Goal: Task Accomplishment & Management: Manage account settings

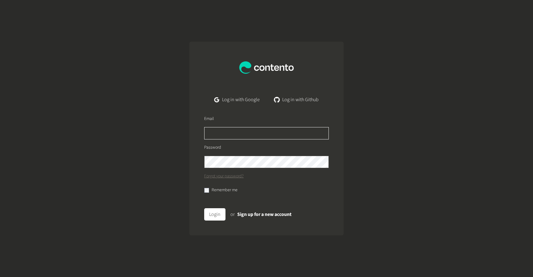
click at [230, 134] on input "text" at bounding box center [266, 133] width 125 height 12
type input "**********"
click at [204, 208] on button "Login" at bounding box center [214, 214] width 21 height 12
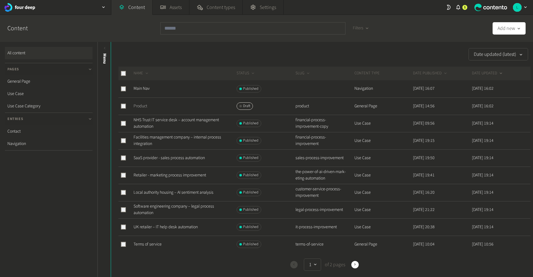
click at [142, 105] on link "Product" at bounding box center [141, 106] width 14 height 6
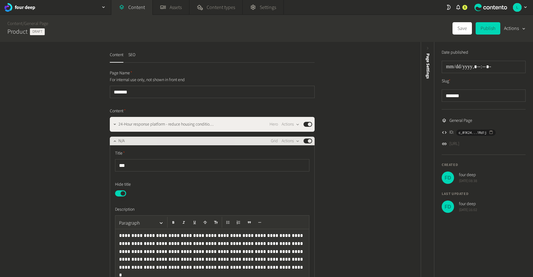
click at [137, 143] on div "N/A Grid Actions Published" at bounding box center [215, 140] width 194 height 7
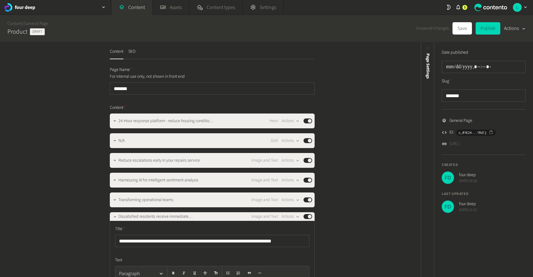
scroll to position [3, 0]
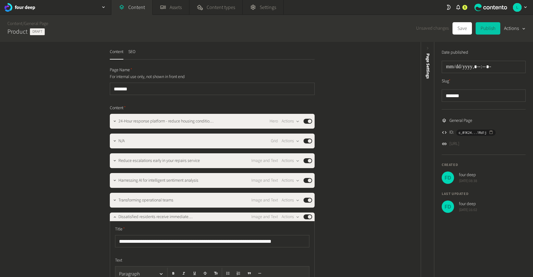
click at [492, 29] on button "Publish" at bounding box center [488, 28] width 25 height 12
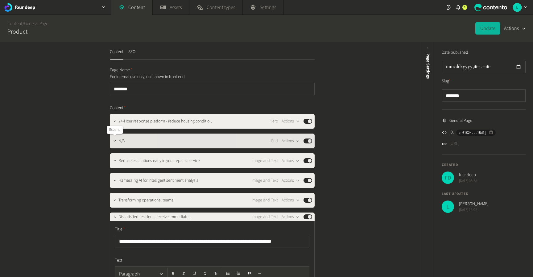
click at [115, 143] on icon "button" at bounding box center [115, 141] width 4 height 4
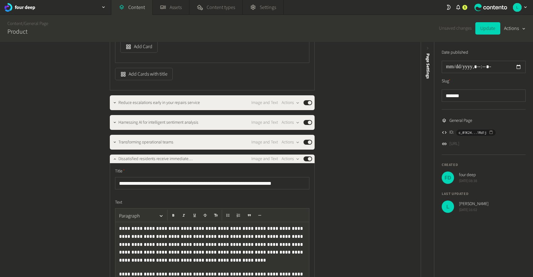
scroll to position [385, 0]
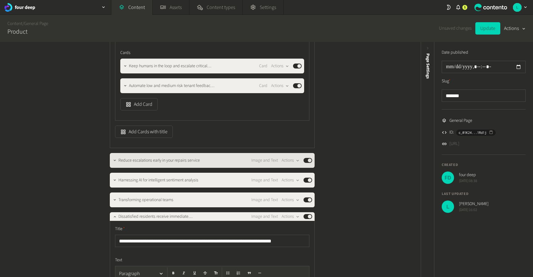
click at [212, 163] on div "Reduce escalations early in your repairs service Image and Text Actions Publish…" at bounding box center [215, 160] width 194 height 7
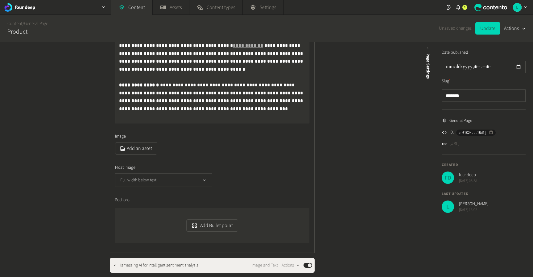
scroll to position [600, 0]
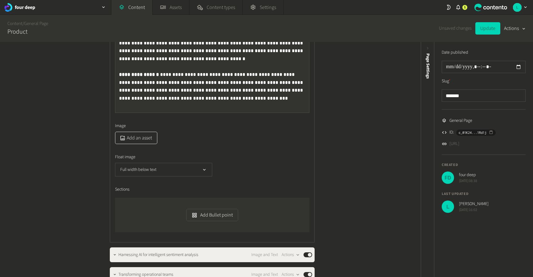
click at [128, 135] on button "Add an asset" at bounding box center [136, 138] width 42 height 12
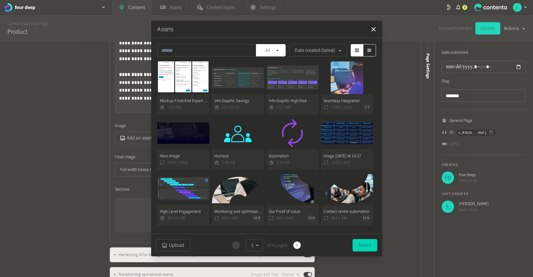
click at [76, 133] on div "Assets All Date created (latest) Mockup Front End Experience 1.04 MB Info Graph…" at bounding box center [266, 138] width 533 height 277
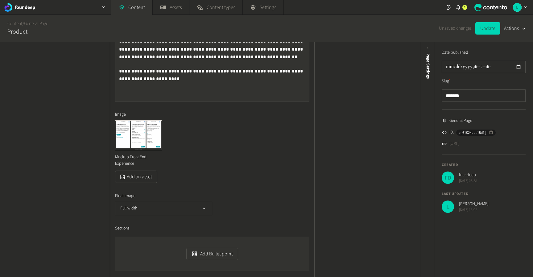
scroll to position [1056, 0]
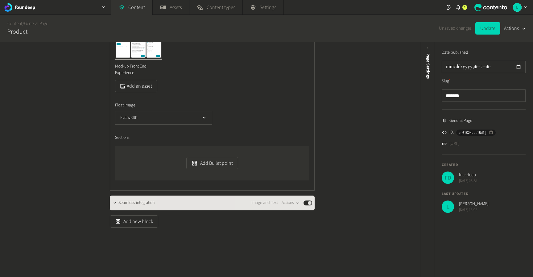
click at [203, 202] on div "Seamless integration Image and Text Actions Published" at bounding box center [215, 202] width 194 height 7
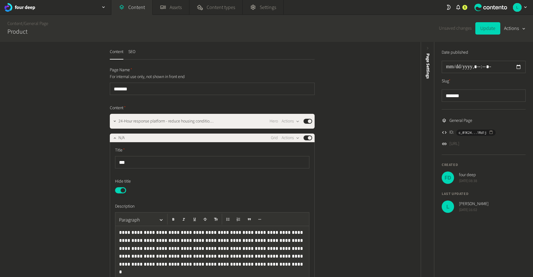
scroll to position [0, 0]
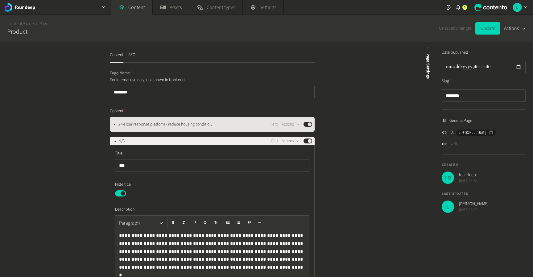
click at [159, 125] on span "24-Hour response platform - reduce housing condition claims." at bounding box center [166, 124] width 97 height 6
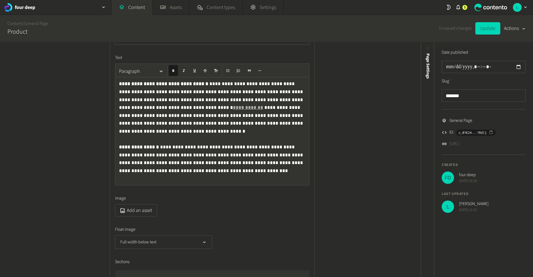
scroll to position [666, 0]
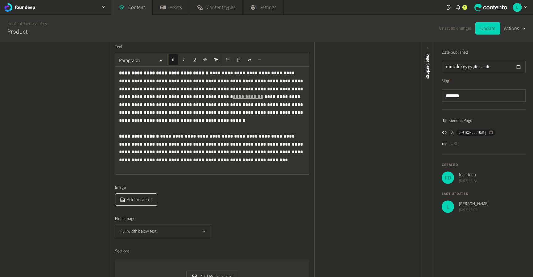
click at [141, 200] on button "Add an asset" at bounding box center [136, 199] width 42 height 12
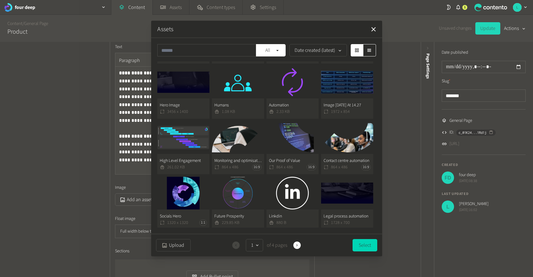
scroll to position [0, 0]
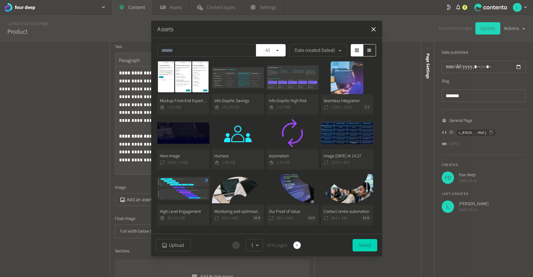
click at [370, 29] on icon "button" at bounding box center [373, 29] width 7 height 7
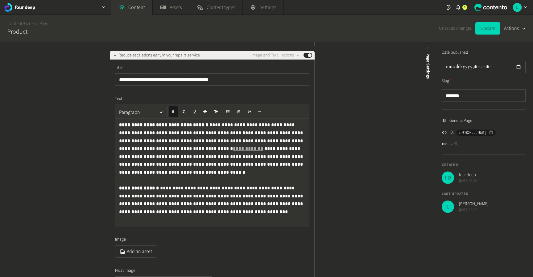
scroll to position [621, 0]
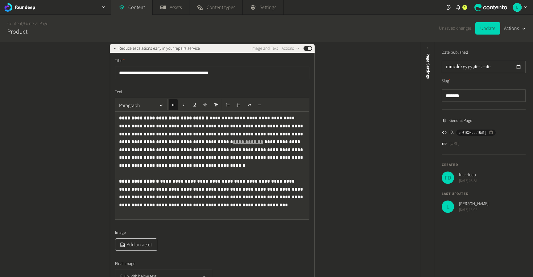
click at [137, 242] on button "Add an asset" at bounding box center [136, 244] width 42 height 12
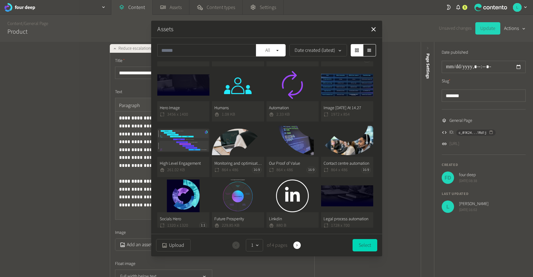
scroll to position [0, 0]
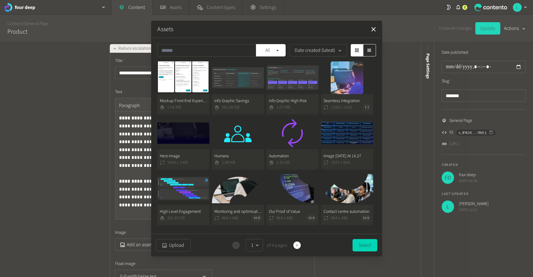
click at [228, 78] on button "Info Graphic Savings 551.85 KB" at bounding box center [238, 87] width 52 height 53
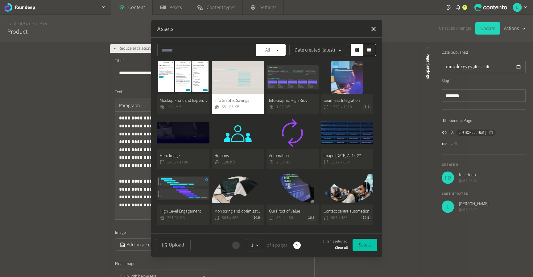
click at [360, 245] on button "Select" at bounding box center [365, 245] width 25 height 12
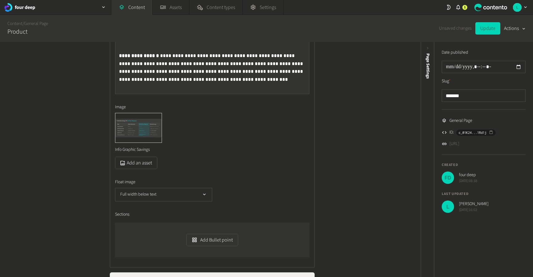
scroll to position [748, 0]
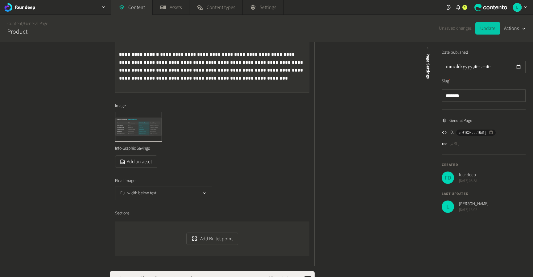
click at [495, 29] on button "Update" at bounding box center [487, 28] width 25 height 12
click at [160, 112] on icon "button" at bounding box center [160, 113] width 4 height 4
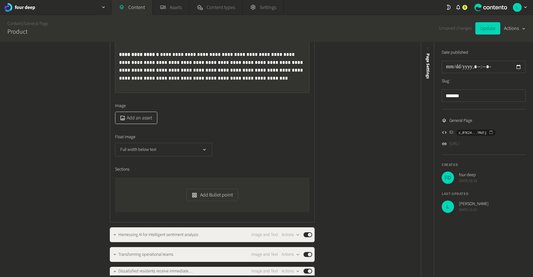
click at [132, 118] on button "Add an asset" at bounding box center [136, 118] width 42 height 12
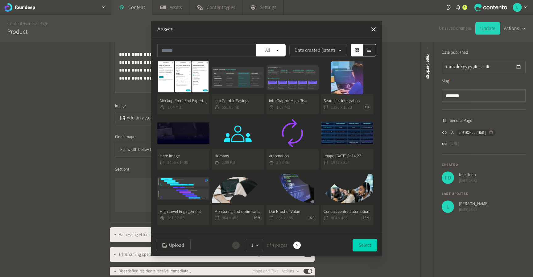
click at [278, 81] on button "Info Graphic High Risk 1.07 MB" at bounding box center [292, 87] width 52 height 53
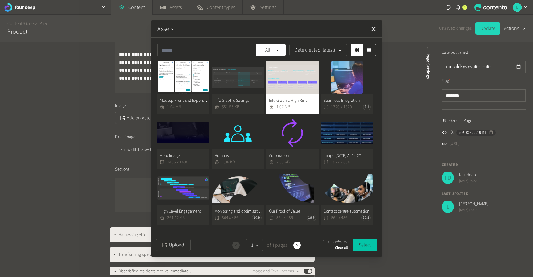
click at [362, 248] on button "Select" at bounding box center [365, 245] width 25 height 12
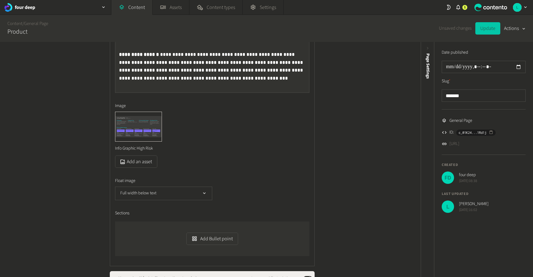
click at [490, 27] on button "Update" at bounding box center [487, 28] width 25 height 12
click at [511, 25] on button "Actions" at bounding box center [515, 28] width 22 height 12
click at [515, 55] on button "Set to draft" at bounding box center [510, 55] width 29 height 11
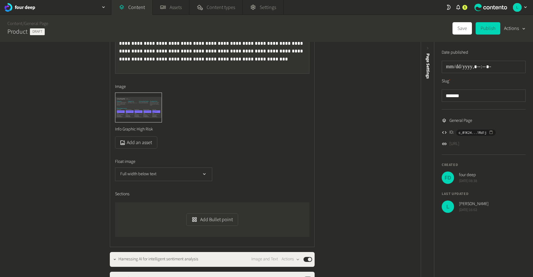
scroll to position [766, 0]
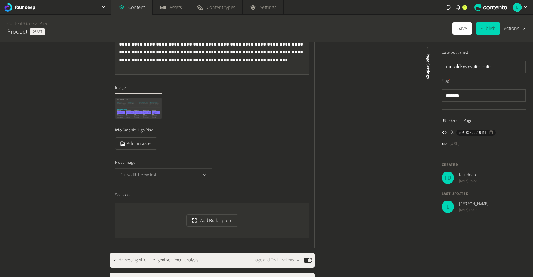
click at [175, 173] on button "Full width below text" at bounding box center [163, 175] width 97 height 14
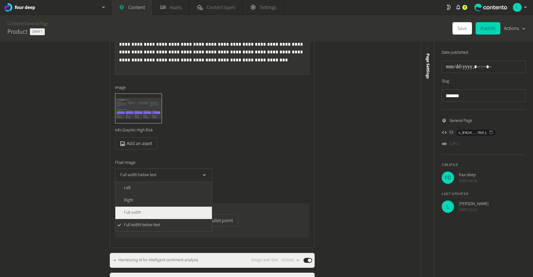
click at [159, 212] on li "Full width" at bounding box center [163, 213] width 97 height 12
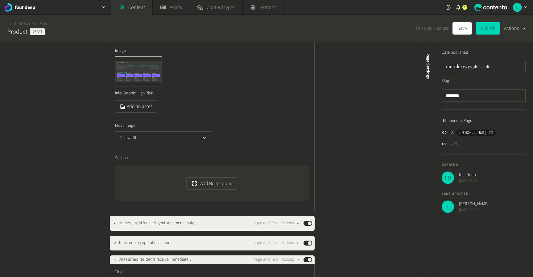
scroll to position [725, 0]
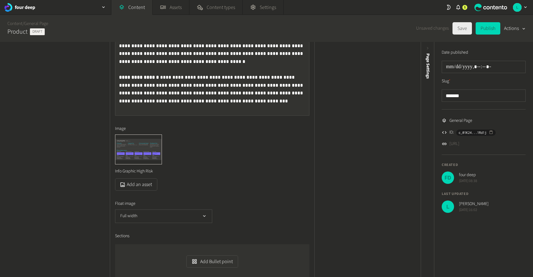
click at [459, 27] on button "Save" at bounding box center [461, 28] width 19 height 12
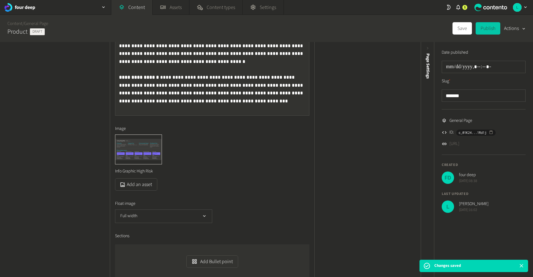
click at [485, 30] on button "Publish" at bounding box center [488, 28] width 25 height 12
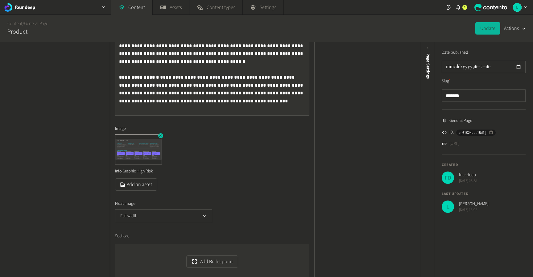
click at [160, 135] on icon "button" at bounding box center [160, 136] width 4 height 4
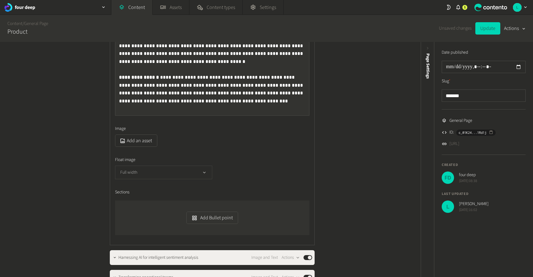
click at [167, 175] on button "Full width" at bounding box center [163, 173] width 97 height 14
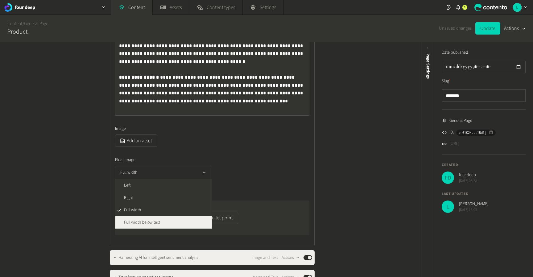
click at [155, 221] on span "Full width below text" at bounding box center [142, 222] width 36 height 6
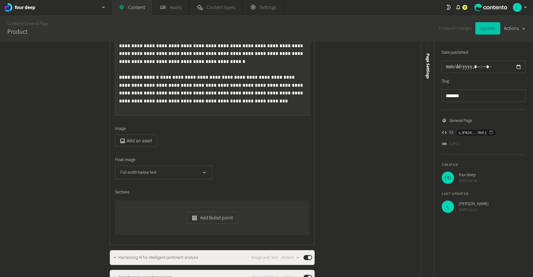
click at [484, 27] on button "Update" at bounding box center [487, 28] width 25 height 12
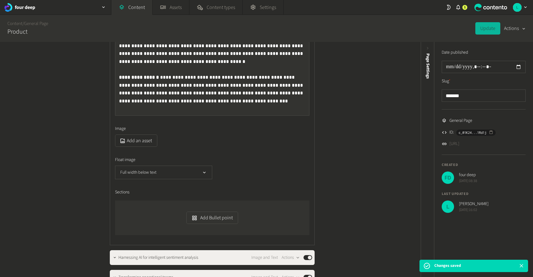
click at [518, 30] on button "Actions" at bounding box center [515, 28] width 22 height 12
click at [511, 54] on button "Set to draft" at bounding box center [510, 55] width 29 height 11
type input "**********"
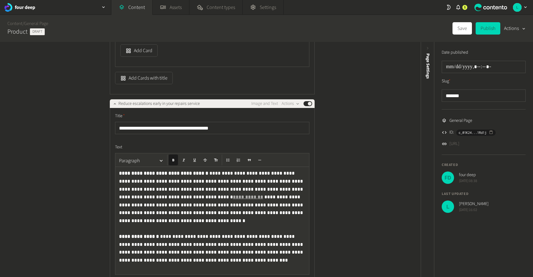
scroll to position [570, 0]
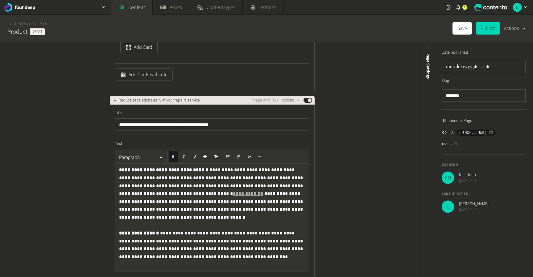
click at [299, 100] on icon "button" at bounding box center [297, 100] width 5 height 5
click at [365, 109] on div "**********" at bounding box center [210, 159] width 421 height 235
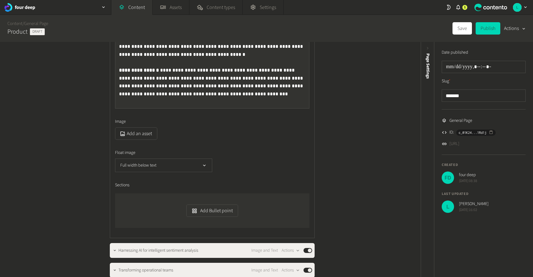
scroll to position [754, 0]
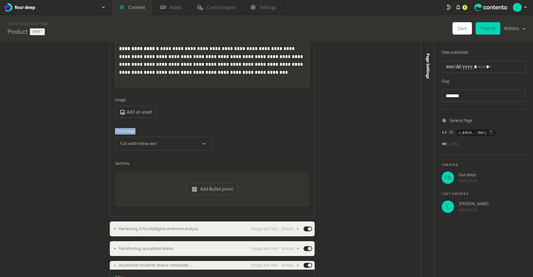
drag, startPoint x: 140, startPoint y: 132, endPoint x: 115, endPoint y: 131, distance: 25.0
click at [115, 131] on label "Float image" at bounding box center [212, 131] width 194 height 6
copy span "Float image"
click at [246, 118] on div "**********" at bounding box center [212, 65] width 194 height 281
drag, startPoint x: 137, startPoint y: 132, endPoint x: 105, endPoint y: 133, distance: 32.1
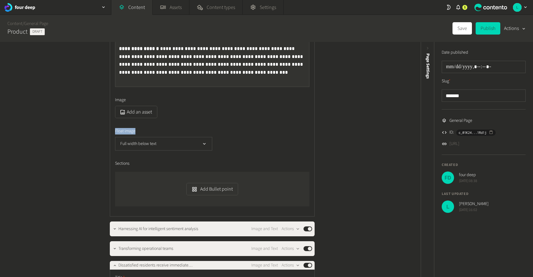
click at [105, 133] on div "**********" at bounding box center [210, 120] width 216 height 1665
copy span "Float image"
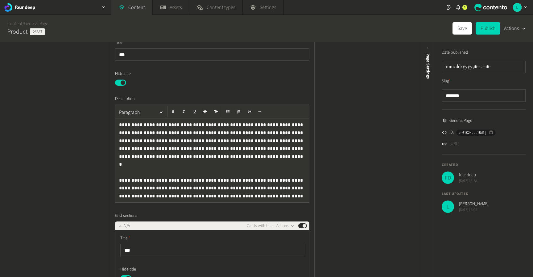
scroll to position [0, 0]
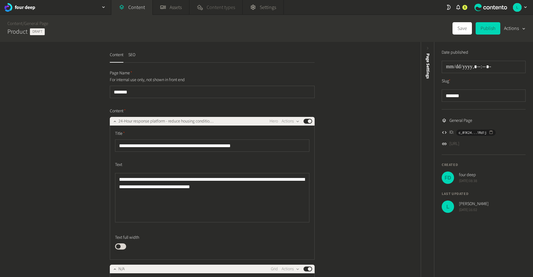
click at [224, 8] on span "Content types" at bounding box center [221, 7] width 28 height 7
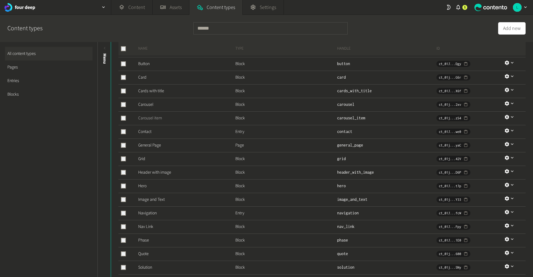
scroll to position [67, 0]
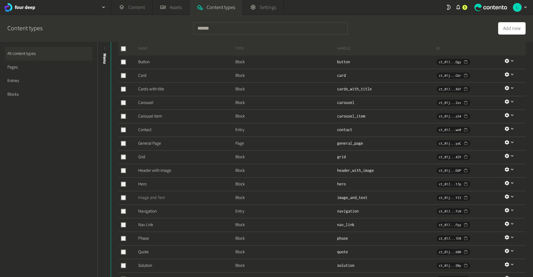
click at [155, 197] on link "Image and Text" at bounding box center [151, 198] width 27 height 6
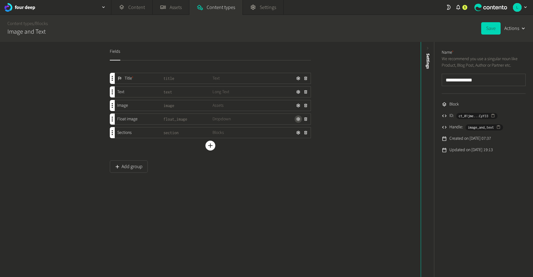
click at [299, 118] on icon "button" at bounding box center [298, 119] width 4 height 4
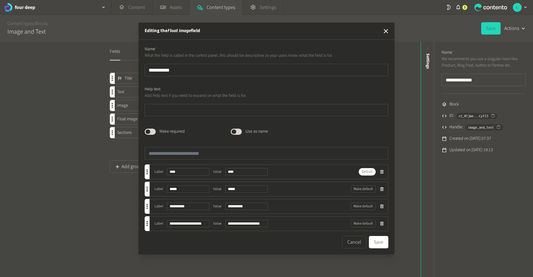
click at [151, 71] on input "**********" at bounding box center [267, 70] width 244 height 12
click at [182, 70] on input "*****" at bounding box center [267, 70] width 244 height 12
type input "**********"
click at [170, 113] on textarea at bounding box center [267, 110] width 244 height 12
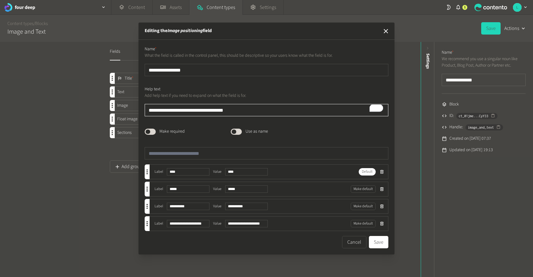
click at [165, 110] on textarea "**********" at bounding box center [267, 110] width 244 height 12
type textarea "**********"
drag, startPoint x: 247, startPoint y: 112, endPoint x: 104, endPoint y: 109, distance: 143.7
click at [104, 109] on div "**********" at bounding box center [266, 138] width 533 height 277
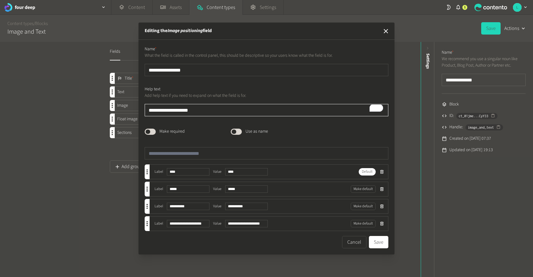
type textarea "**********"
drag, startPoint x: 227, startPoint y: 28, endPoint x: 241, endPoint y: 27, distance: 14.5
click at [241, 28] on header "Editing the Image positioning field" at bounding box center [266, 31] width 256 height 17
click at [385, 30] on icon "button" at bounding box center [386, 31] width 4 height 4
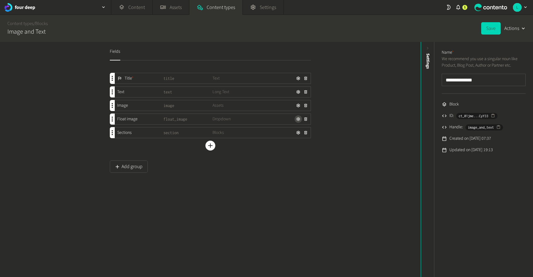
click at [297, 118] on icon "button" at bounding box center [298, 119] width 4 height 4
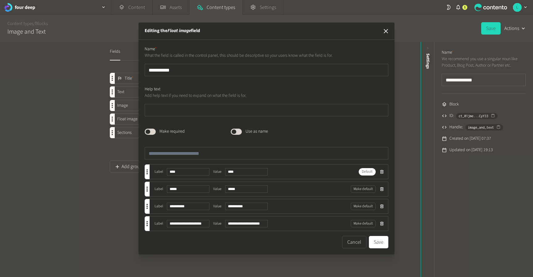
click at [385, 31] on icon "button" at bounding box center [385, 30] width 7 height 7
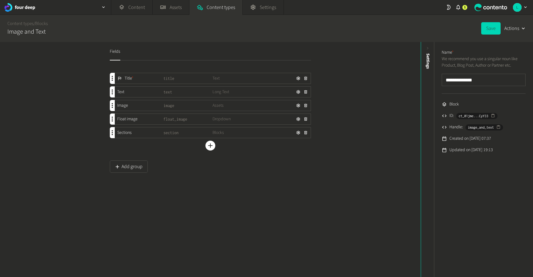
click at [337, 183] on div "Fields Title * title Text Text text Long Text Image image Assets Float image fl…" at bounding box center [210, 159] width 421 height 235
click at [297, 118] on icon "button" at bounding box center [298, 119] width 4 height 4
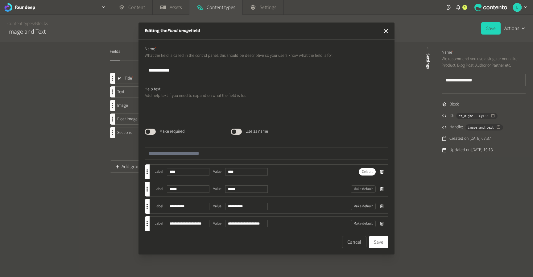
click at [179, 107] on textarea at bounding box center [267, 110] width 244 height 12
type textarea "*"
click at [149, 110] on textarea "**********" at bounding box center [267, 110] width 244 height 12
click at [203, 109] on textarea "**********" at bounding box center [267, 110] width 244 height 12
type textarea "**********"
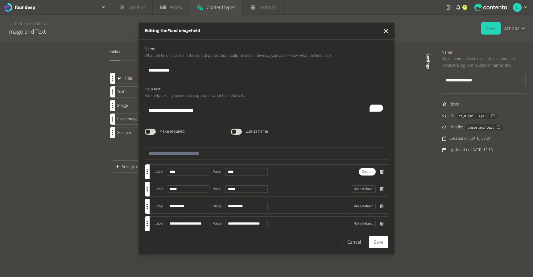
click at [485, 31] on div "**********" at bounding box center [266, 138] width 533 height 277
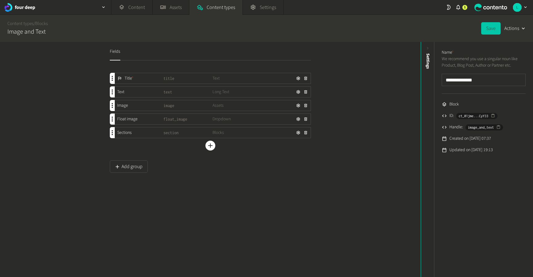
click at [491, 32] on button "Save" at bounding box center [490, 28] width 19 height 12
click at [298, 121] on icon "button" at bounding box center [298, 119] width 4 height 4
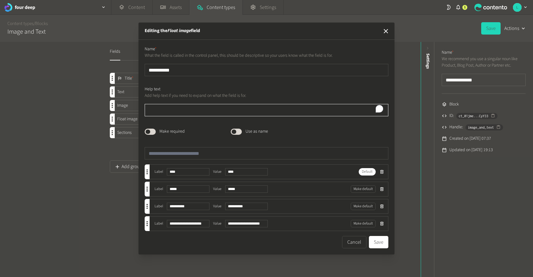
click at [163, 109] on textarea "To enrich screen reader interactions, please activate Accessibility in Grammarl…" at bounding box center [267, 110] width 244 height 12
click at [159, 109] on textarea "**********" at bounding box center [267, 110] width 244 height 12
type textarea "**********"
click at [233, 108] on textarea "**********" at bounding box center [267, 110] width 244 height 12
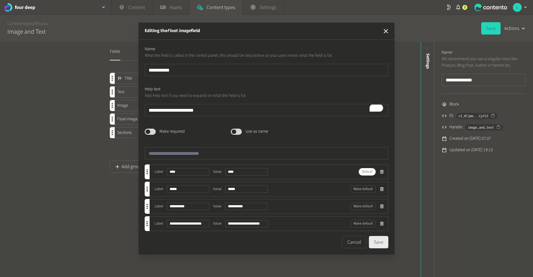
click at [381, 244] on button "Save" at bounding box center [378, 242] width 19 height 12
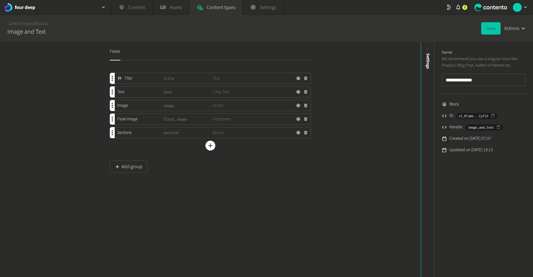
click at [489, 28] on button "Save" at bounding box center [490, 28] width 19 height 12
click at [137, 10] on link "Content" at bounding box center [131, 7] width 41 height 15
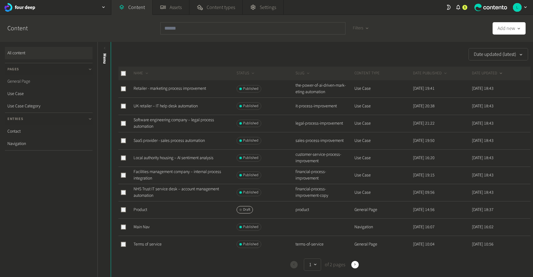
click at [46, 81] on link "General Page" at bounding box center [49, 81] width 88 height 12
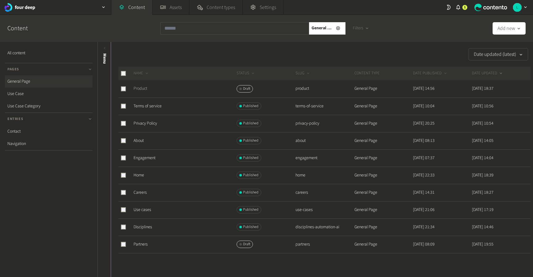
click at [141, 91] on link "Product" at bounding box center [141, 88] width 14 height 6
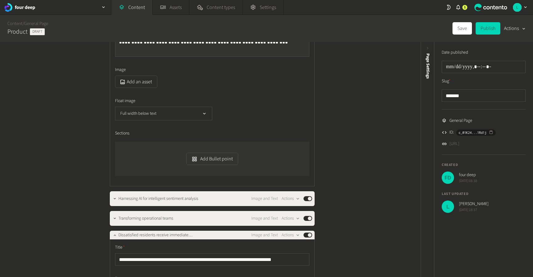
scroll to position [785, 0]
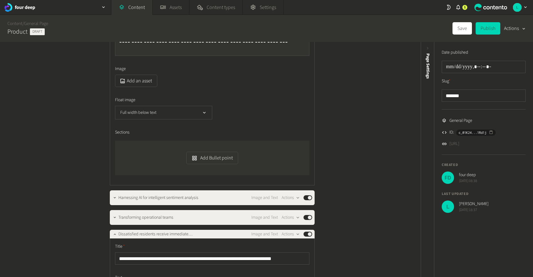
click at [127, 99] on span "Float image" at bounding box center [125, 100] width 20 height 6
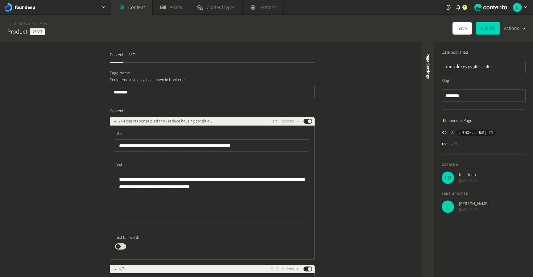
click at [429, 62] on span "Page Settings" at bounding box center [428, 65] width 6 height 25
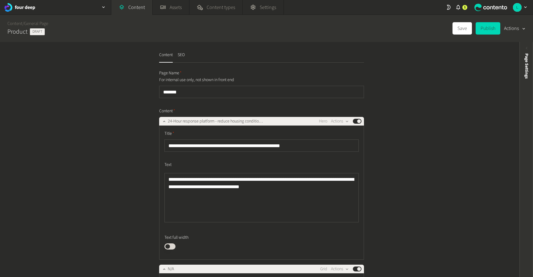
click at [526, 60] on span "Page Settings" at bounding box center [526, 65] width 6 height 25
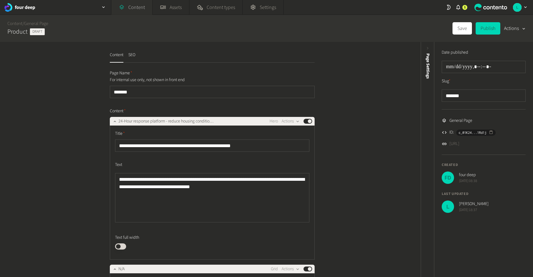
click at [135, 6] on link "Content" at bounding box center [131, 7] width 41 height 15
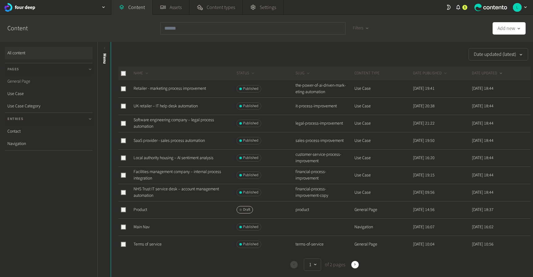
click at [24, 82] on link "General Page" at bounding box center [49, 81] width 88 height 12
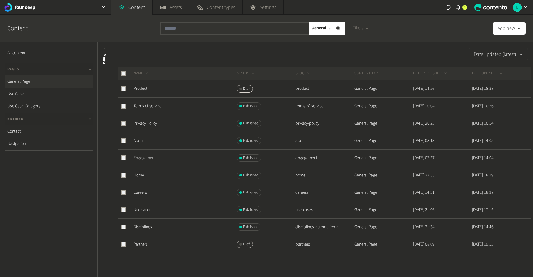
click at [141, 159] on link "Engagement" at bounding box center [145, 158] width 22 height 6
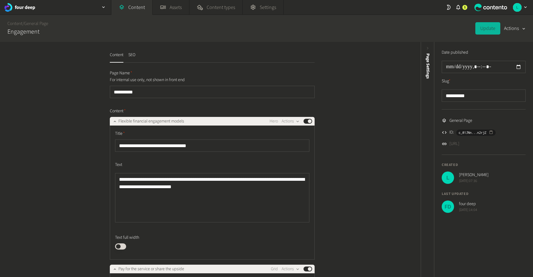
click at [68, 124] on div "**********" at bounding box center [210, 159] width 421 height 235
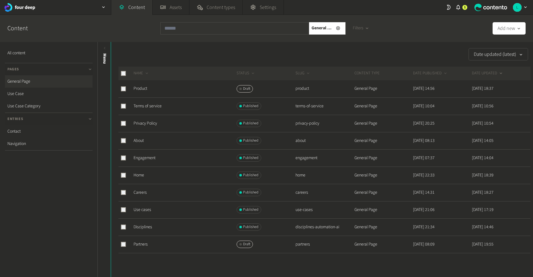
click at [221, 53] on div "Date updated (latest)" at bounding box center [320, 54] width 419 height 12
